Goal: Task Accomplishment & Management: Use online tool/utility

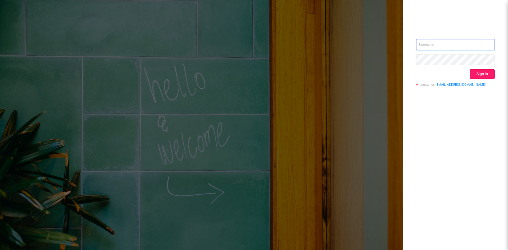
type input "[EMAIL_ADDRESS][DOMAIN_NAME]"
click at [485, 71] on button "Sign in" at bounding box center [482, 74] width 25 height 10
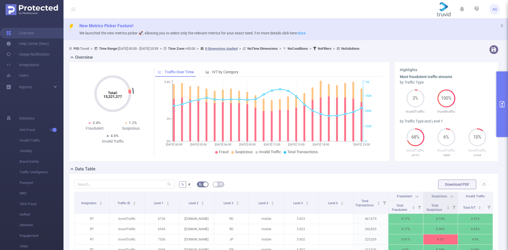
click at [504, 104] on icon "primary" at bounding box center [502, 104] width 6 height 6
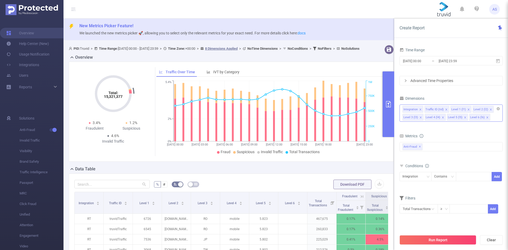
click at [464, 118] on icon "icon: close" at bounding box center [465, 117] width 3 height 3
click at [451, 236] on button "Run Report" at bounding box center [438, 240] width 77 height 10
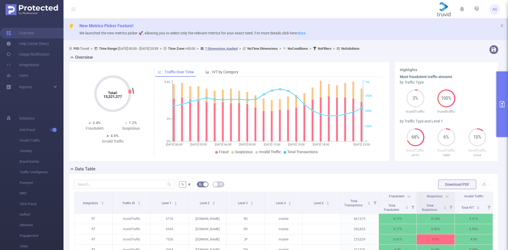
click at [498, 121] on button "primary" at bounding box center [502, 104] width 12 height 66
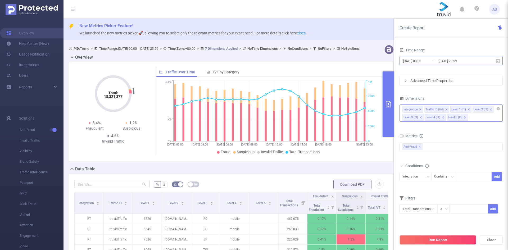
click at [436, 64] on input "[DATE] 00:00" at bounding box center [423, 60] width 43 height 7
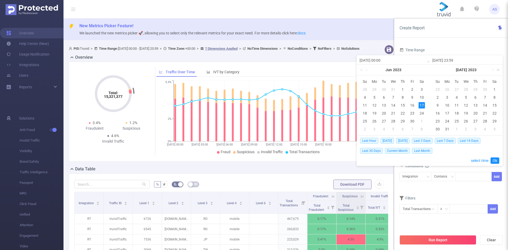
click at [497, 70] on link at bounding box center [497, 70] width 7 height 11
click at [498, 70] on link at bounding box center [497, 70] width 7 height 11
click at [424, 70] on link at bounding box center [424, 70] width 7 height 11
click at [499, 70] on link at bounding box center [497, 70] width 7 height 11
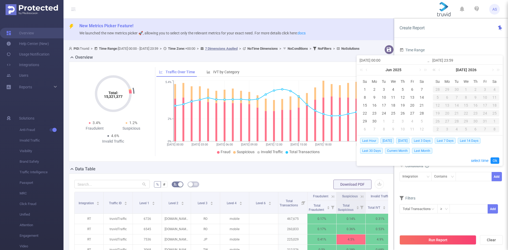
click at [433, 70] on link at bounding box center [435, 70] width 7 height 11
click at [493, 70] on link at bounding box center [492, 70] width 5 height 11
click at [421, 69] on link at bounding box center [424, 70] width 7 height 11
click at [421, 70] on link at bounding box center [419, 70] width 5 height 11
click at [361, 71] on link at bounding box center [362, 70] width 7 height 11
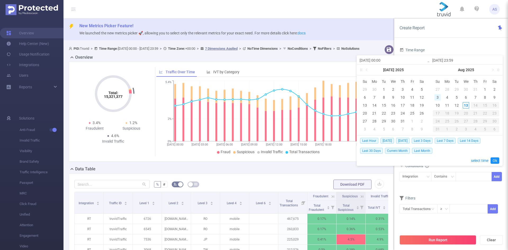
click at [437, 97] on div "3" at bounding box center [437, 97] width 6 height 6
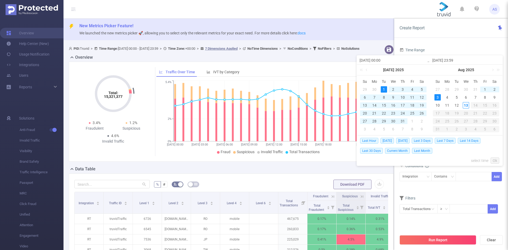
click at [385, 90] on div "1" at bounding box center [384, 89] width 6 height 6
type input "[DATE] 00:00"
type input "[DATE] 23:59"
type input "[DATE] 00:00"
type input "[DATE] 23:59"
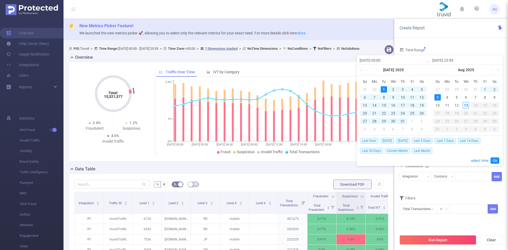
click at [404, 122] on div "31" at bounding box center [403, 121] width 6 height 6
click at [382, 90] on div "1" at bounding box center [384, 89] width 6 height 6
type input "[DATE] 23:59"
click at [493, 161] on link "Ok" at bounding box center [495, 160] width 9 height 6
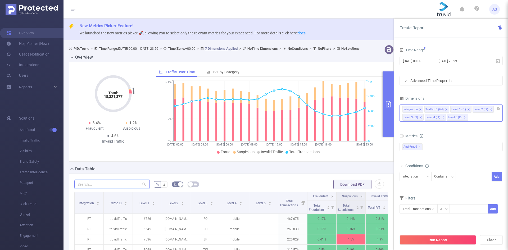
click at [102, 187] on input "text" at bounding box center [111, 184] width 75 height 8
paste input "[DOMAIN_NAME]"
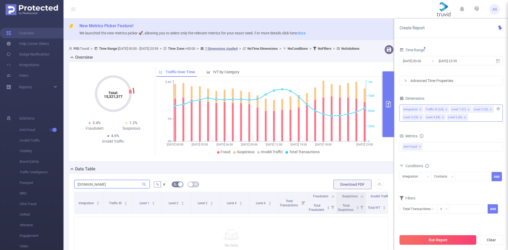
type input "[DOMAIN_NAME]"
click at [441, 244] on button "Run Report" at bounding box center [438, 240] width 77 height 10
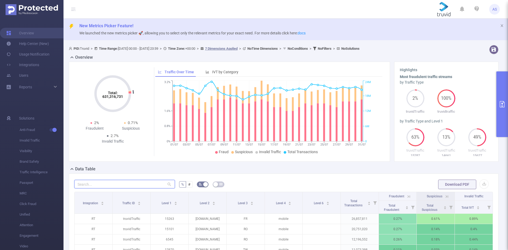
click at [150, 180] on input "text" at bounding box center [124, 184] width 101 height 8
paste input "[DOMAIN_NAME]"
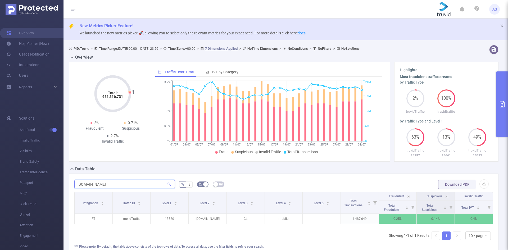
type input "[DOMAIN_NAME]"
